Goal: Information Seeking & Learning: Learn about a topic

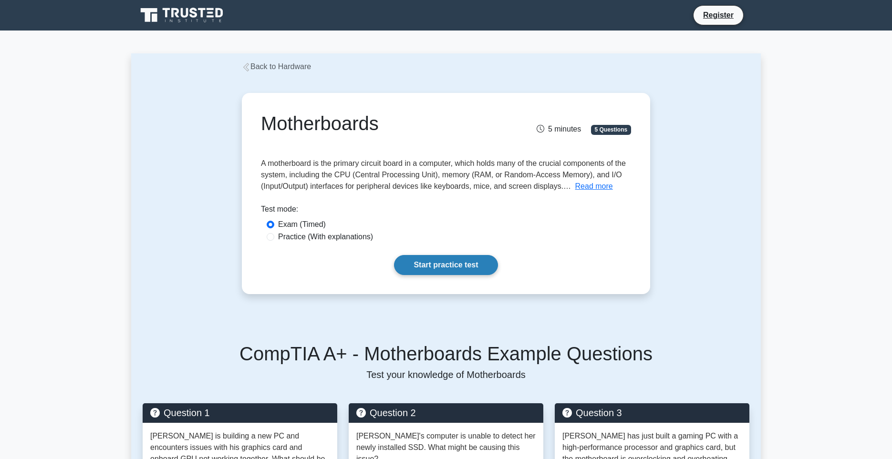
click at [428, 275] on link "Start practice test" at bounding box center [445, 265] width 103 height 20
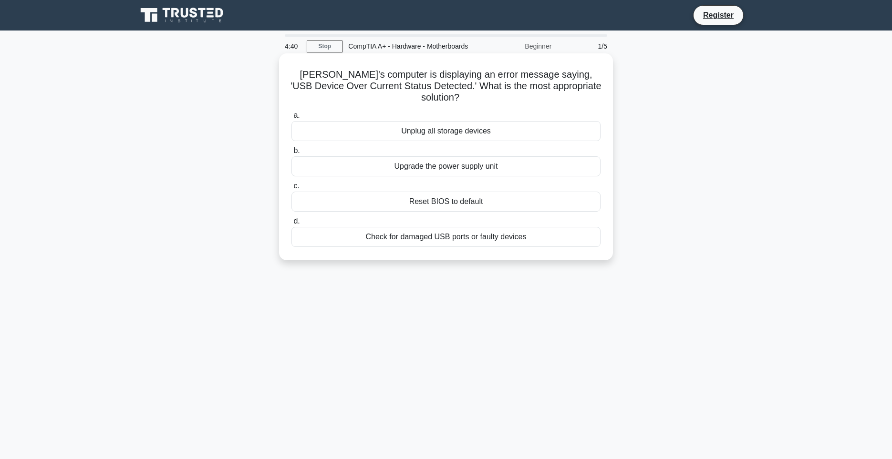
click at [451, 141] on div "Unplug all storage devices" at bounding box center [445, 131] width 309 height 20
click at [291, 119] on input "a. Unplug all storage devices" at bounding box center [291, 116] width 0 height 6
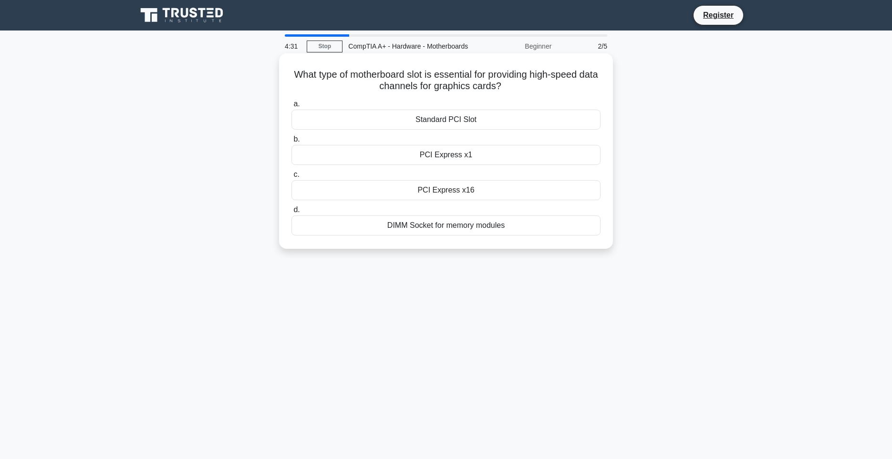
click at [458, 200] on div "PCI Express x16" at bounding box center [445, 190] width 309 height 20
click at [291, 178] on input "c. PCI Express x16" at bounding box center [291, 175] width 0 height 6
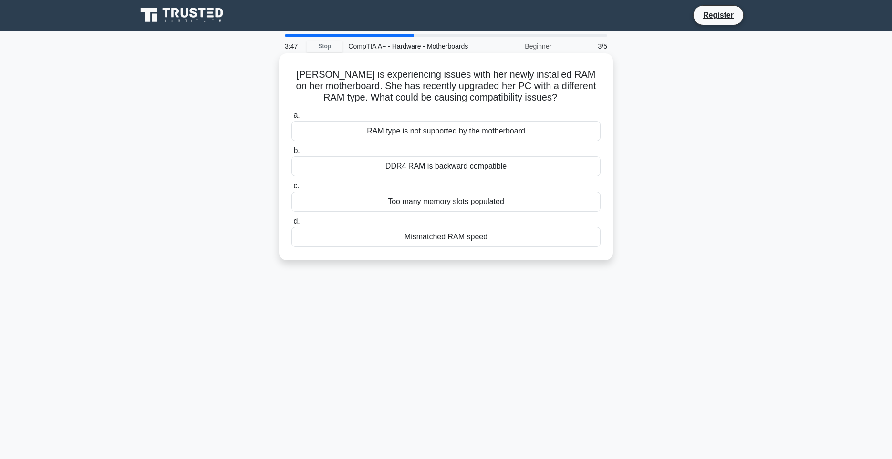
click at [489, 247] on div "Mismatched RAM speed" at bounding box center [445, 237] width 309 height 20
click at [291, 225] on input "d. Mismatched RAM speed" at bounding box center [291, 221] width 0 height 6
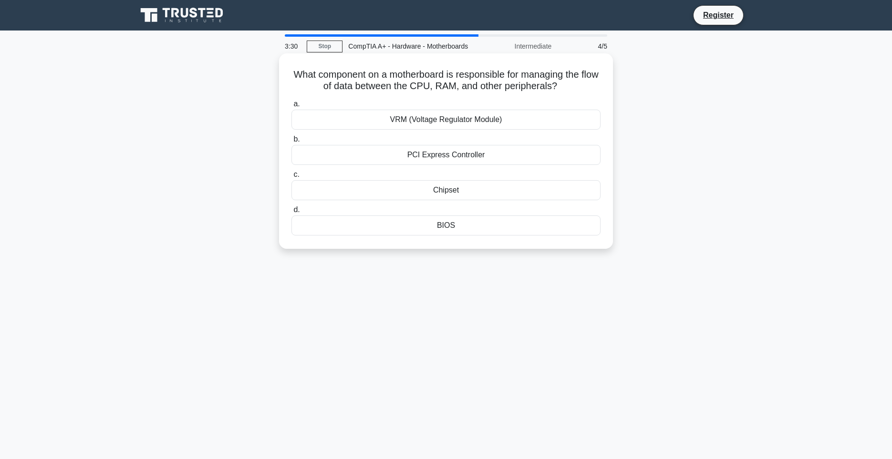
click at [463, 200] on div "Chipset" at bounding box center [445, 190] width 309 height 20
click at [291, 178] on input "c. Chipset" at bounding box center [291, 175] width 0 height 6
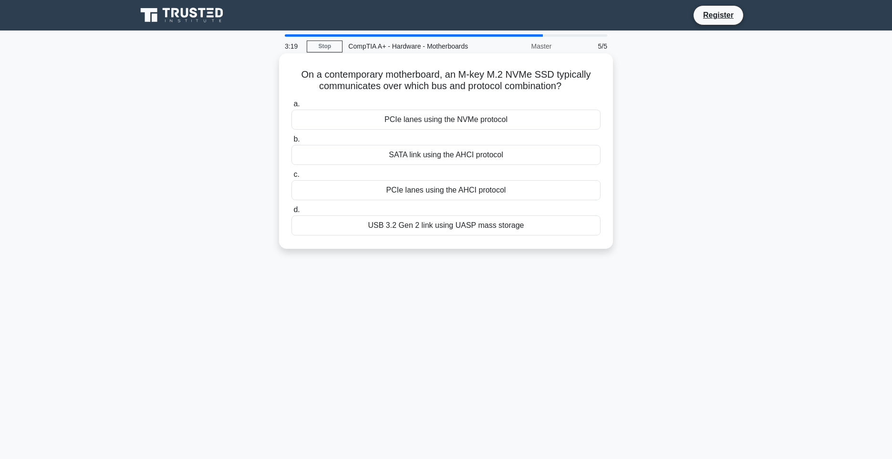
click at [459, 165] on div "SATA link using the AHCI protocol" at bounding box center [445, 155] width 309 height 20
click at [291, 143] on input "b. SATA link using the AHCI protocol" at bounding box center [291, 139] width 0 height 6
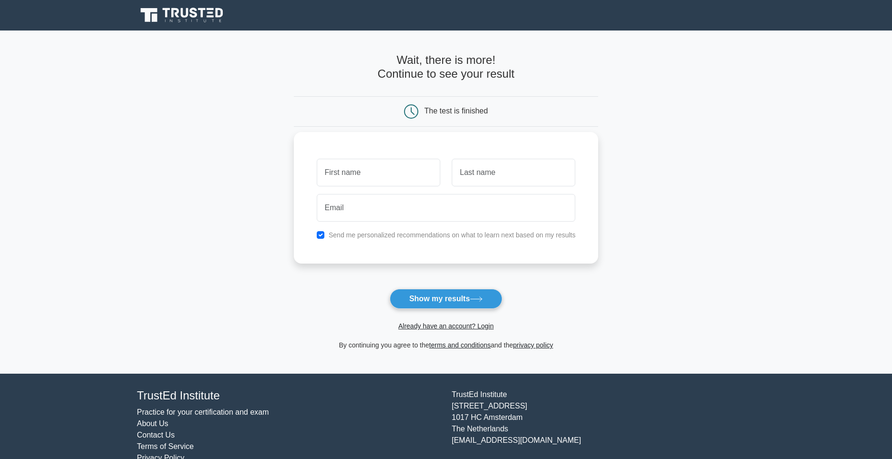
click at [384, 181] on input "text" at bounding box center [378, 173] width 123 height 28
